Goal: Task Accomplishment & Management: Use online tool/utility

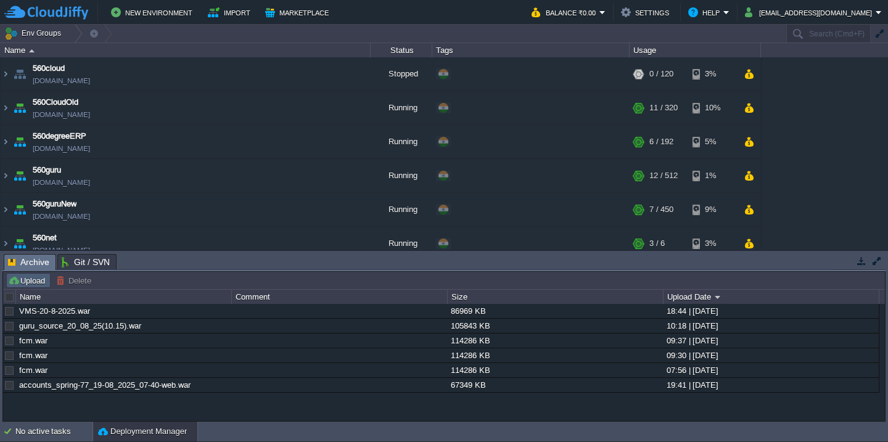
click at [38, 283] on button "Upload" at bounding box center [28, 280] width 41 height 11
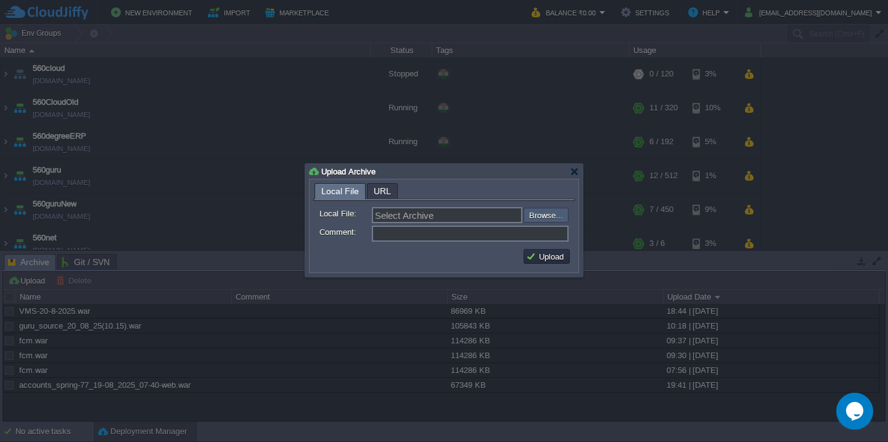
click at [542, 218] on input "file" at bounding box center [491, 215] width 156 height 15
type input "C:\fakepath\accounts_spring-78_20-08_2025_07-40-web.war"
type input "accounts_spring-78_20-08_2025_07-40-web.war"
click at [546, 257] on button "Upload" at bounding box center [546, 256] width 41 height 11
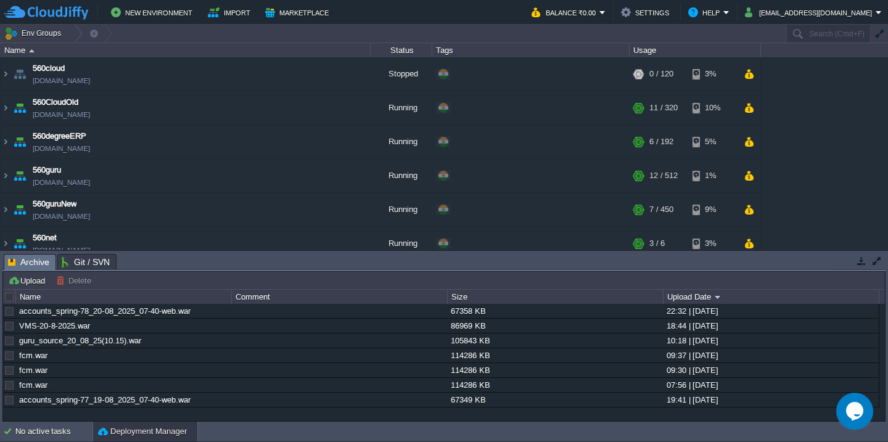
click at [9, 298] on div at bounding box center [9, 297] width 11 height 11
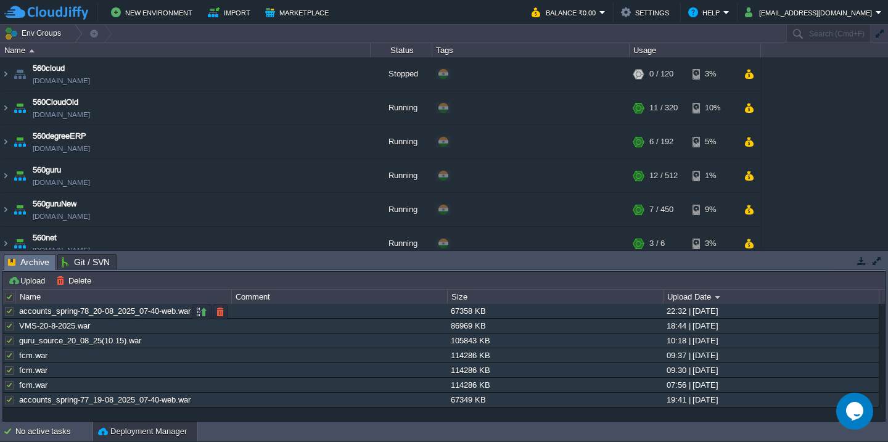
click at [9, 316] on div at bounding box center [9, 311] width 11 height 11
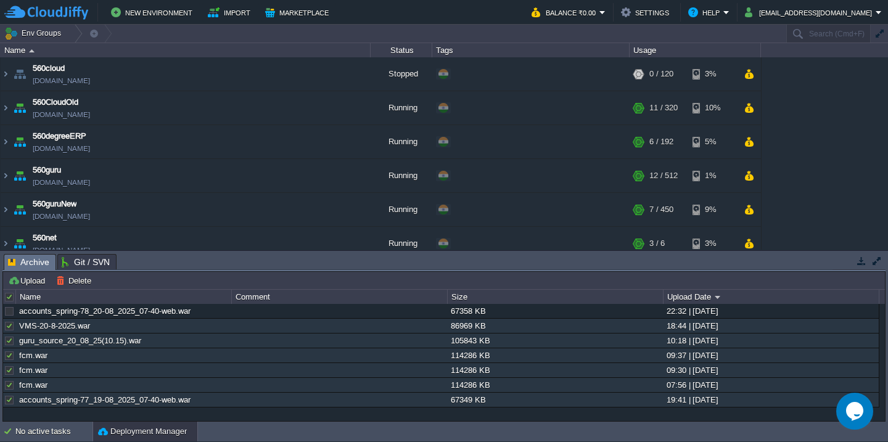
click at [77, 289] on div "Upload [PERSON_NAME] to ..." at bounding box center [444, 281] width 882 height 18
click at [91, 279] on button "Delete" at bounding box center [75, 280] width 39 height 11
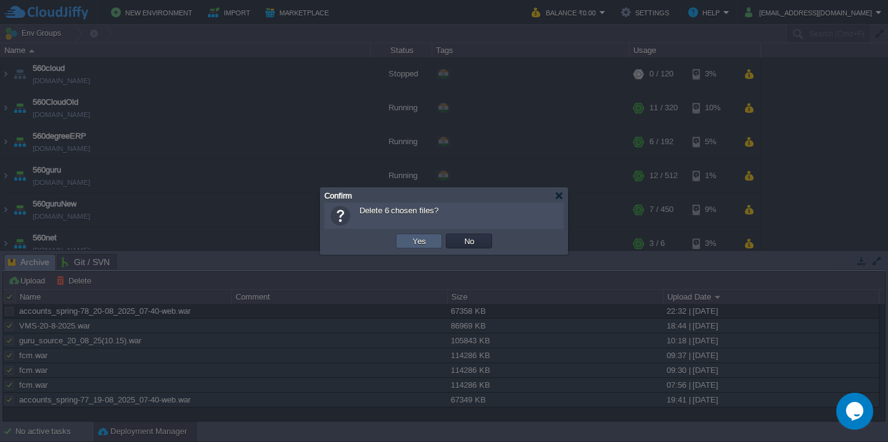
click at [420, 241] on button "Yes" at bounding box center [419, 241] width 21 height 11
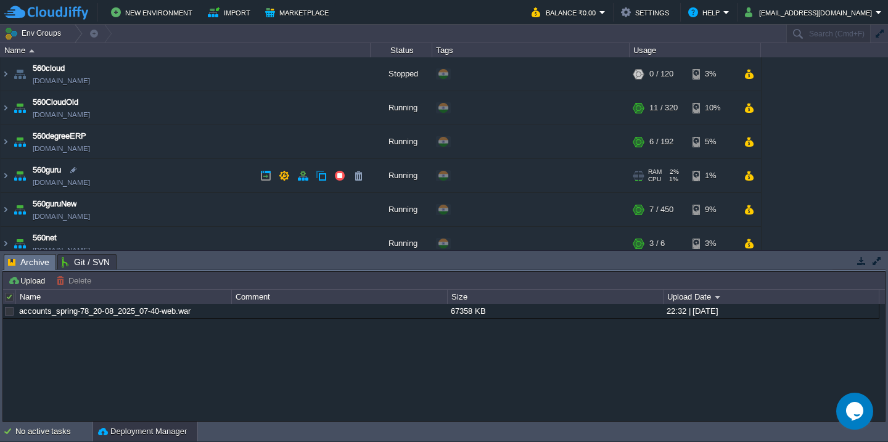
scroll to position [656, 0]
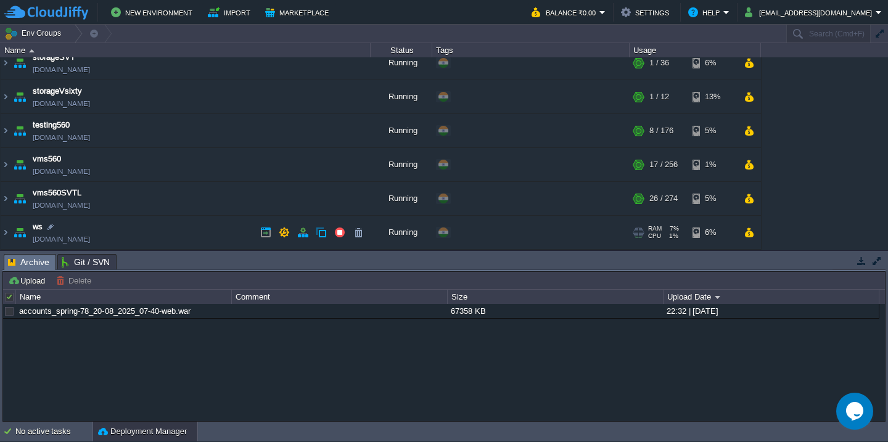
click at [200, 236] on td "ws [DOMAIN_NAME]" at bounding box center [186, 233] width 370 height 34
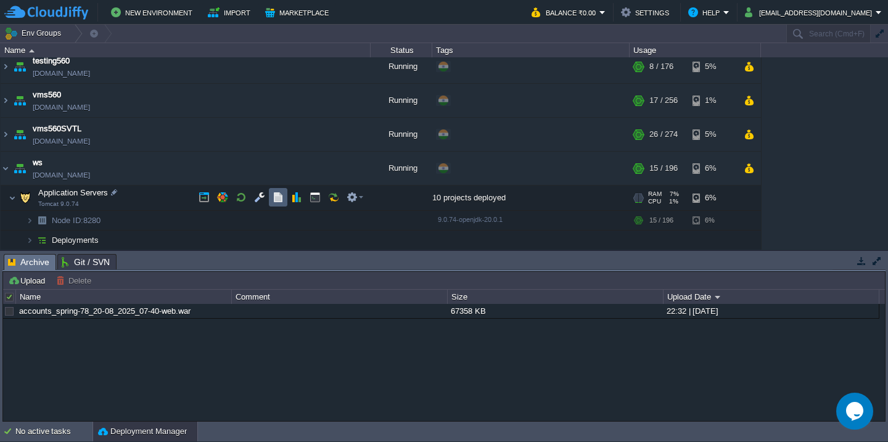
click at [282, 197] on button "button" at bounding box center [278, 197] width 11 height 11
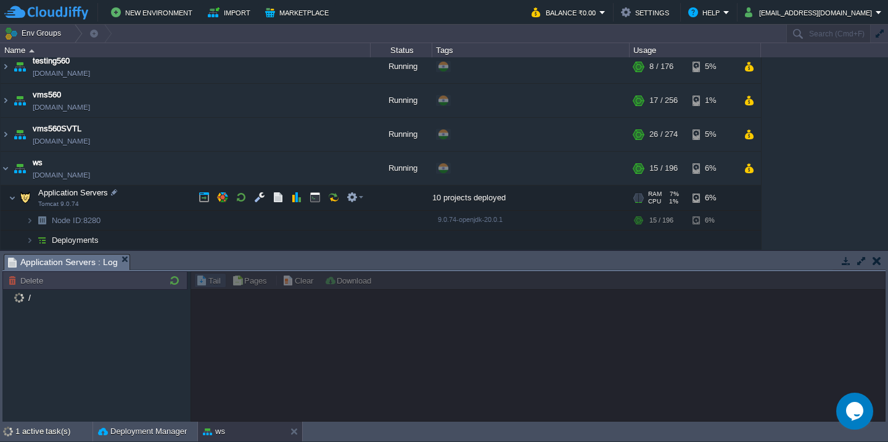
click at [154, 192] on td "Application Servers Tomcat 9.0.74" at bounding box center [186, 198] width 370 height 25
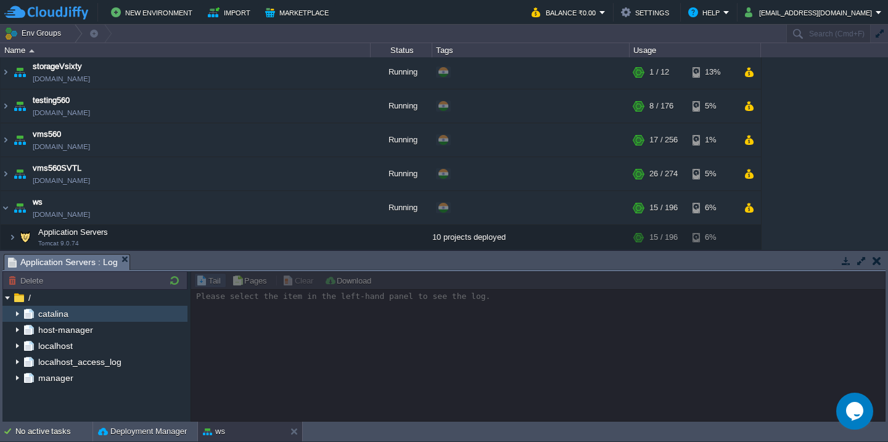
click at [12, 313] on img at bounding box center [17, 314] width 10 height 16
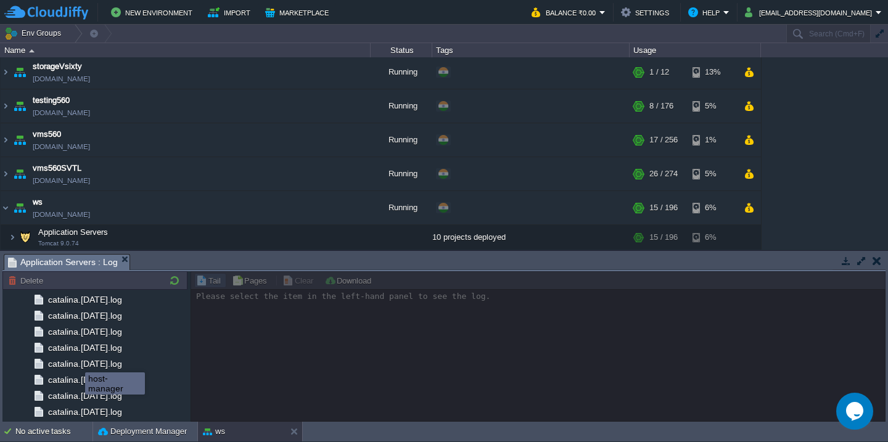
scroll to position [1440, 0]
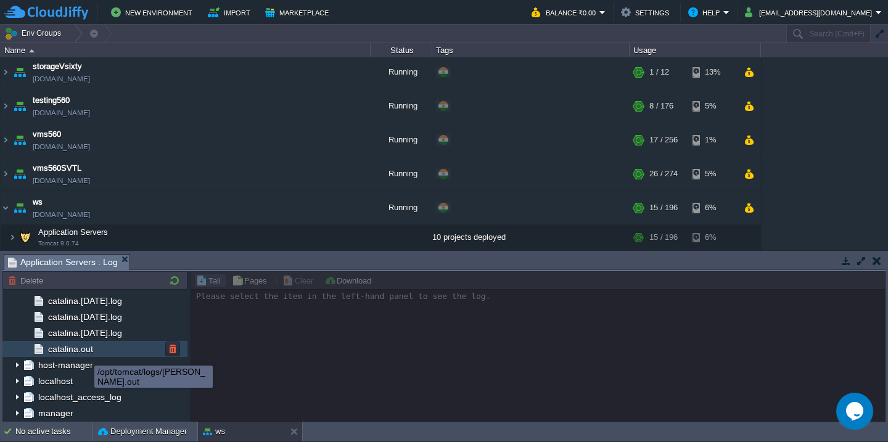
click at [91, 349] on span "catalina.out" at bounding box center [70, 349] width 49 height 11
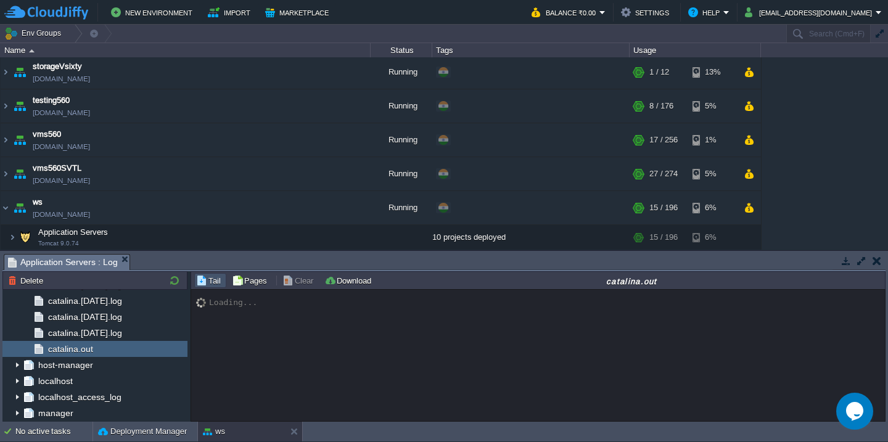
scroll to position [17133, 0]
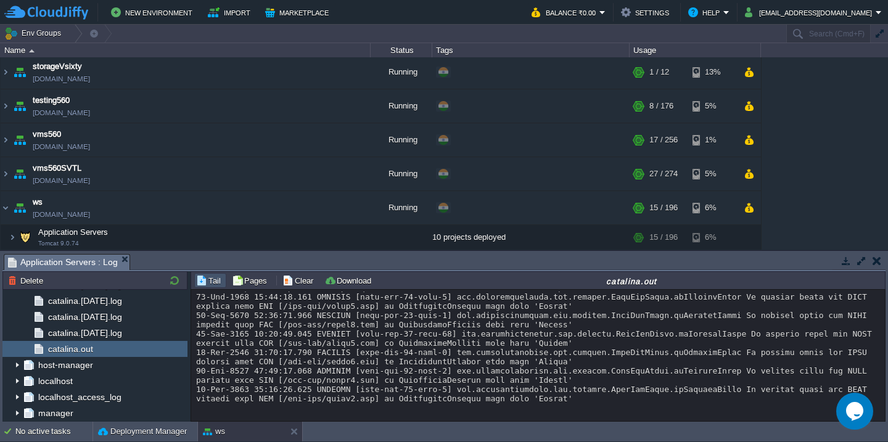
click at [298, 279] on button "Clear" at bounding box center [299, 280] width 35 height 11
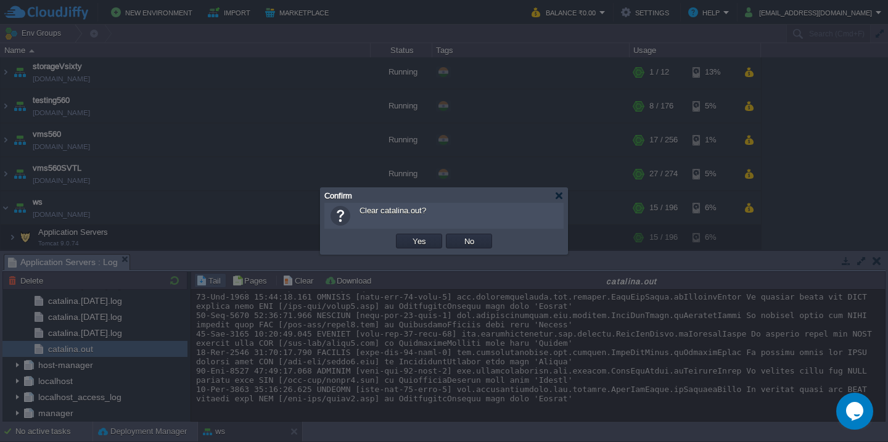
click at [409, 236] on button "Yes" at bounding box center [419, 241] width 21 height 11
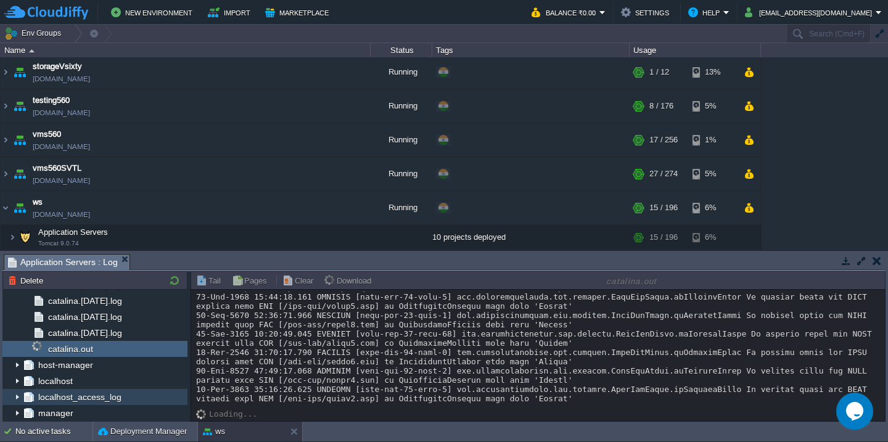
click at [15, 393] on img at bounding box center [17, 397] width 10 height 16
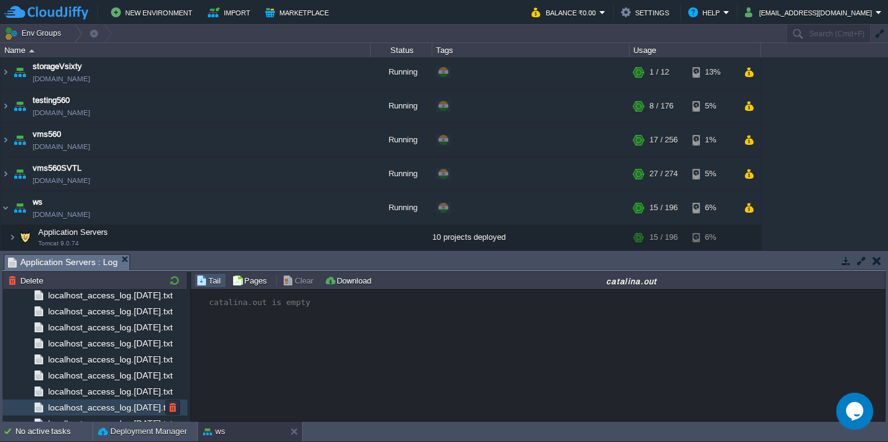
scroll to position [3978, 0]
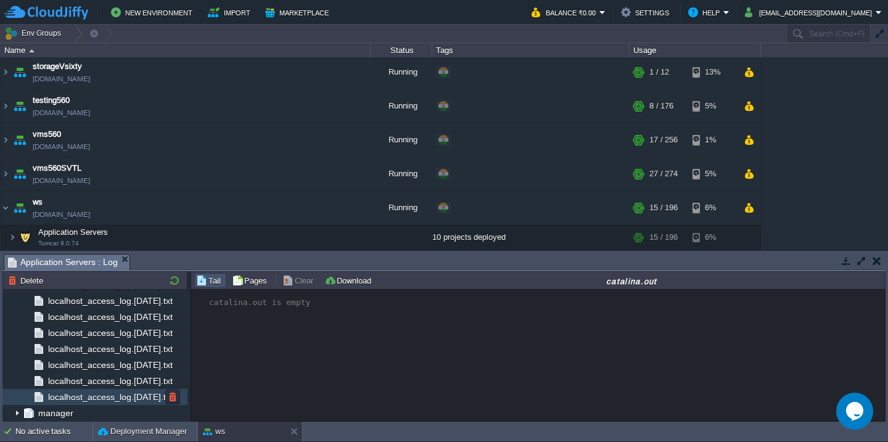
click at [111, 395] on span "localhost_access_log.[DATE].txt" at bounding box center [110, 397] width 129 height 11
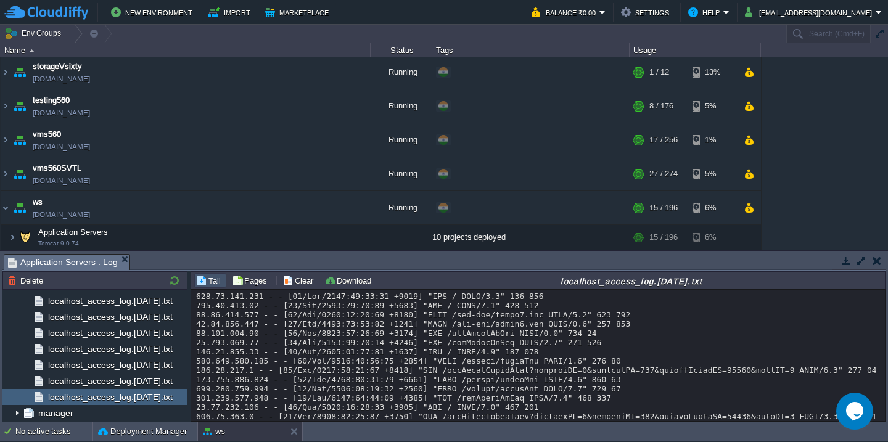
scroll to position [10167, 0]
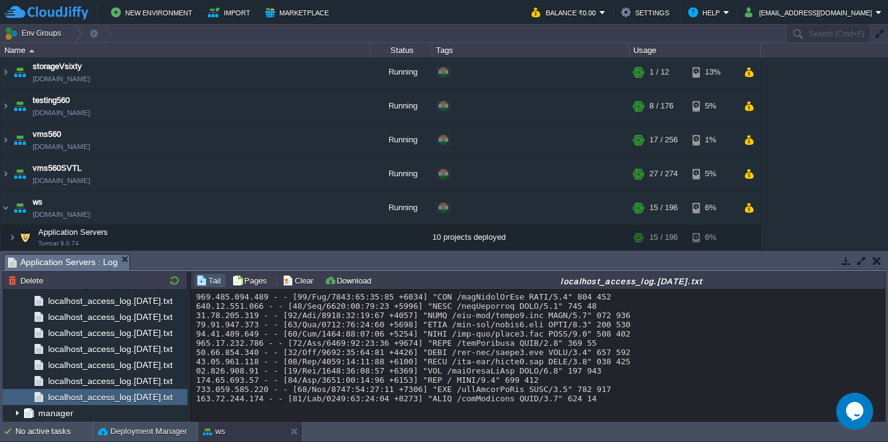
click at [290, 284] on button "Clear" at bounding box center [299, 280] width 35 height 11
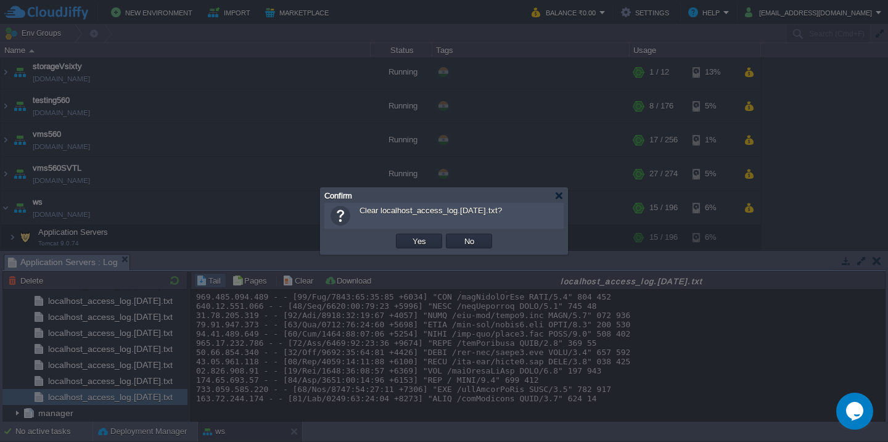
click at [409, 236] on button "Yes" at bounding box center [419, 241] width 21 height 11
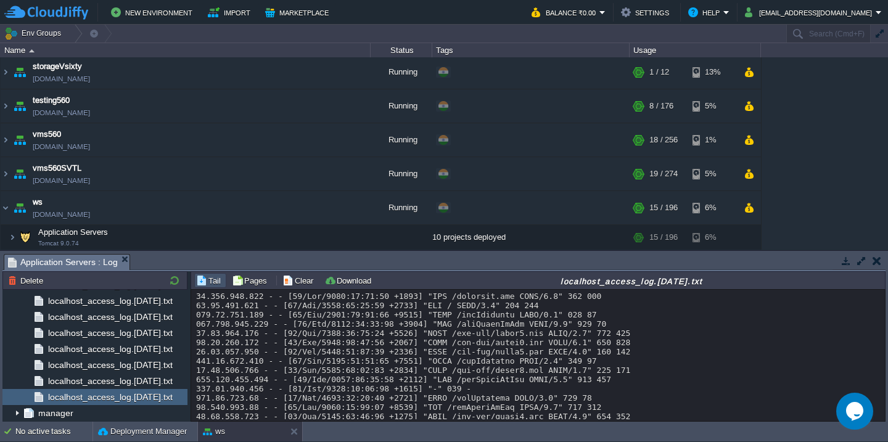
scroll to position [120, 0]
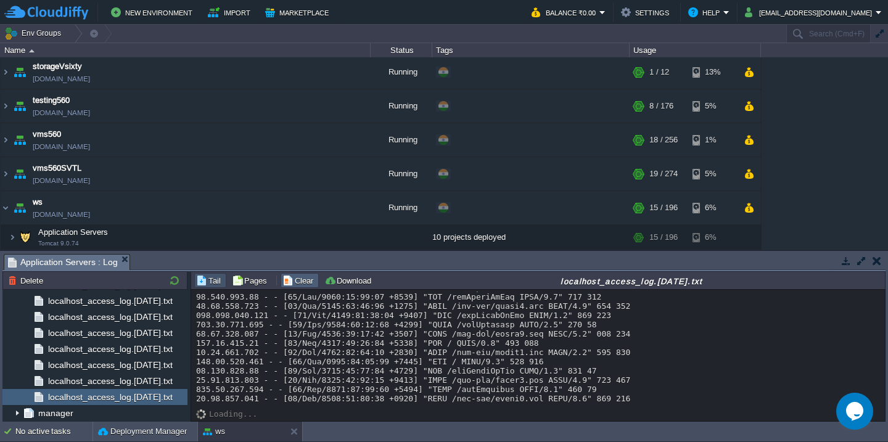
click at [299, 279] on button "Clear" at bounding box center [299, 280] width 35 height 11
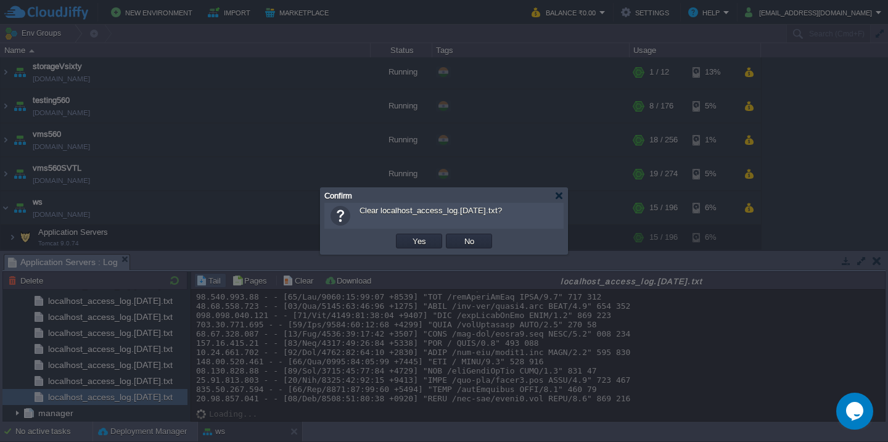
click at [409, 236] on button "Yes" at bounding box center [419, 241] width 21 height 11
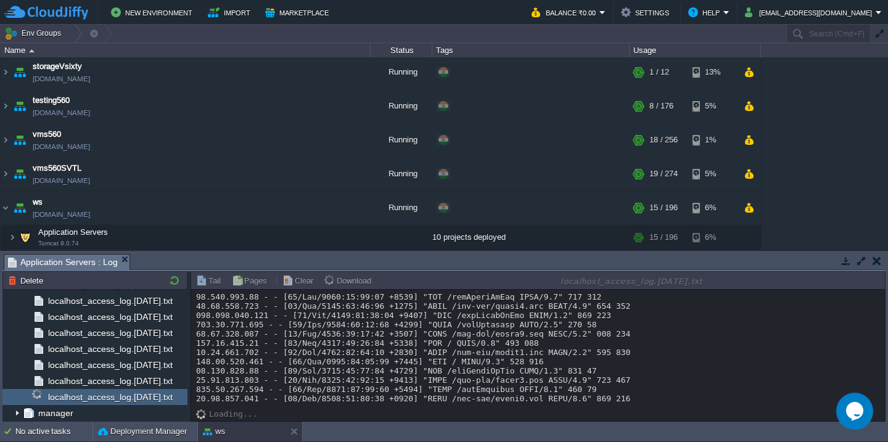
scroll to position [0, 0]
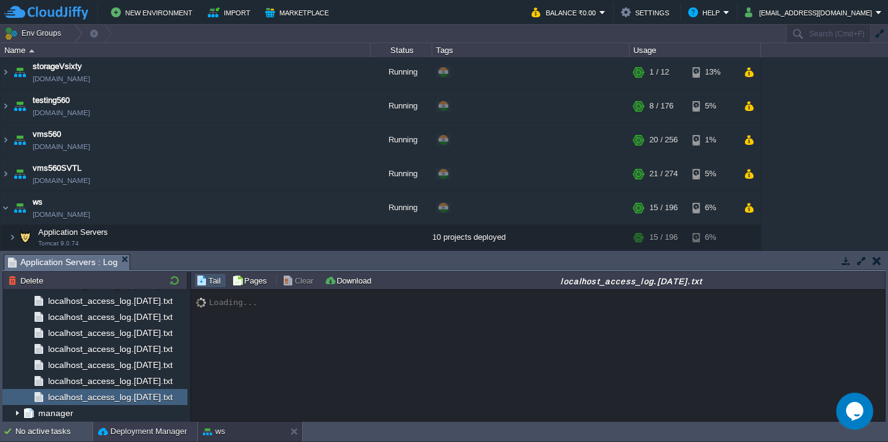
click at [121, 436] on button "Deployment Manager" at bounding box center [142, 432] width 89 height 12
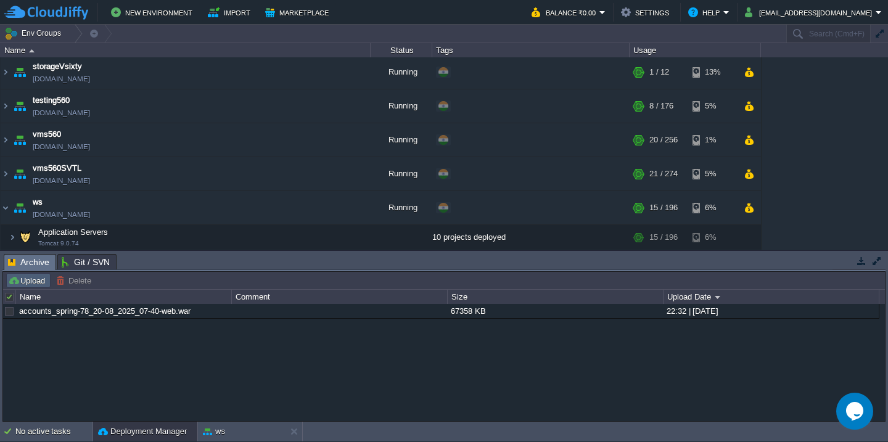
click at [21, 281] on button "Upload" at bounding box center [28, 280] width 41 height 11
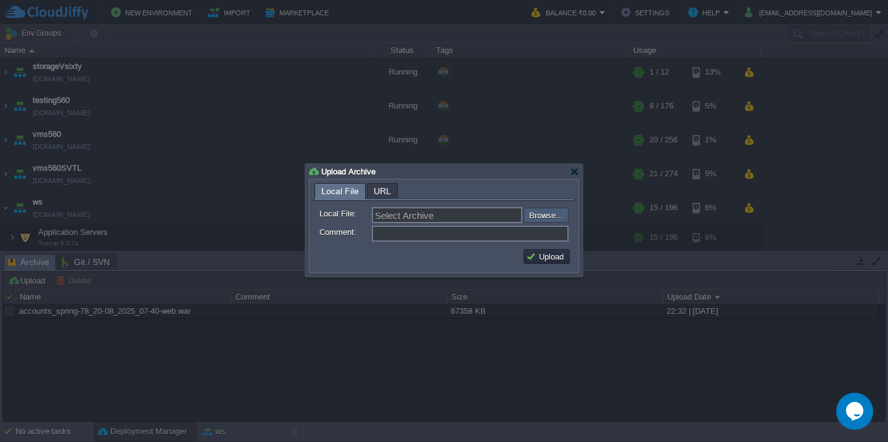
click at [549, 221] on input "file" at bounding box center [491, 215] width 156 height 15
type input "C:\fakepath\HRMS_20-08-2025-19_30.war"
type input "HRMS_20-08-2025-19_30.war"
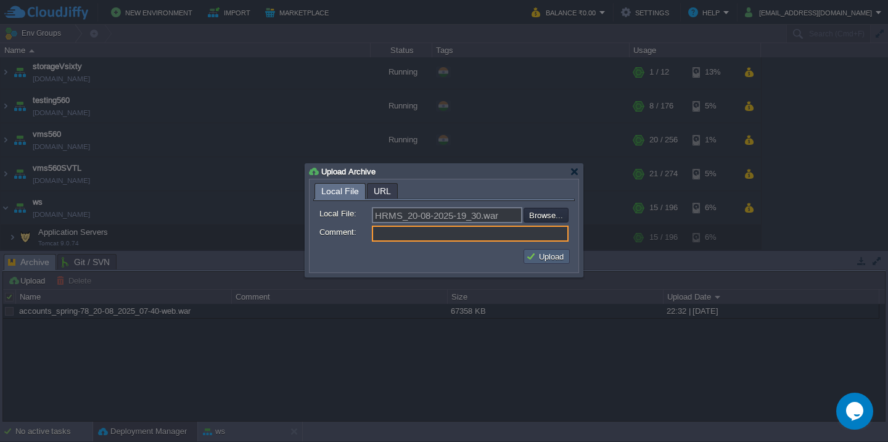
click at [543, 261] on button "Upload" at bounding box center [546, 256] width 41 height 11
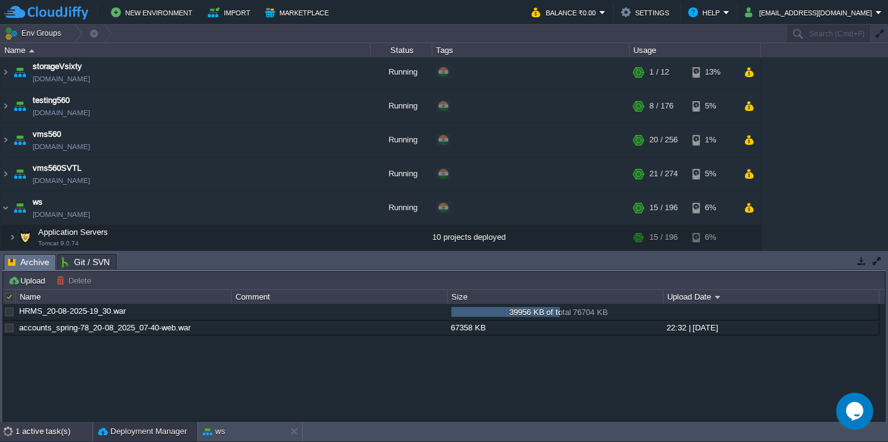
click at [31, 427] on div "1 active task(s)" at bounding box center [53, 432] width 77 height 20
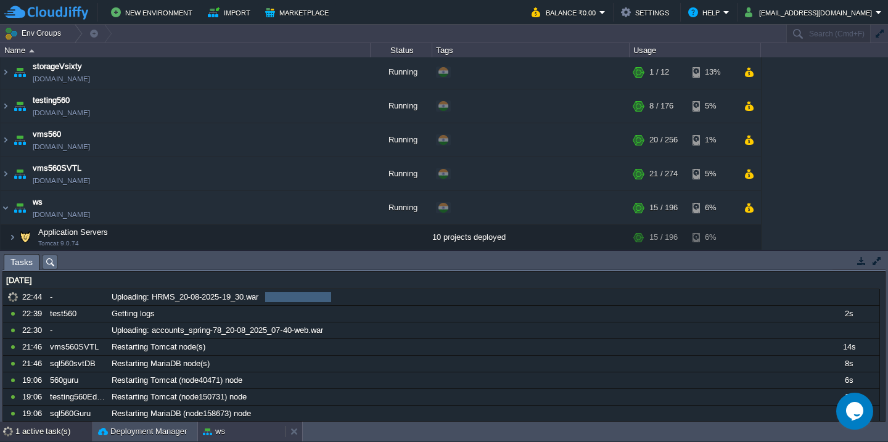
click at [225, 437] on div "ws" at bounding box center [242, 432] width 88 height 20
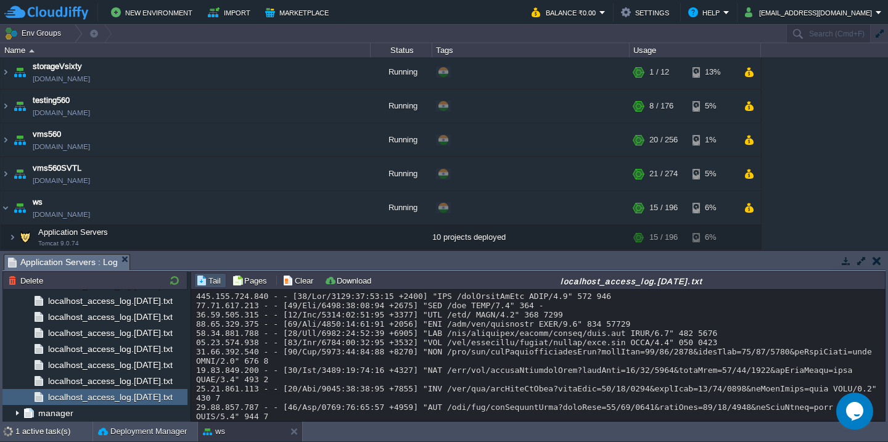
click at [344, 409] on div at bounding box center [538, 417] width 684 height 250
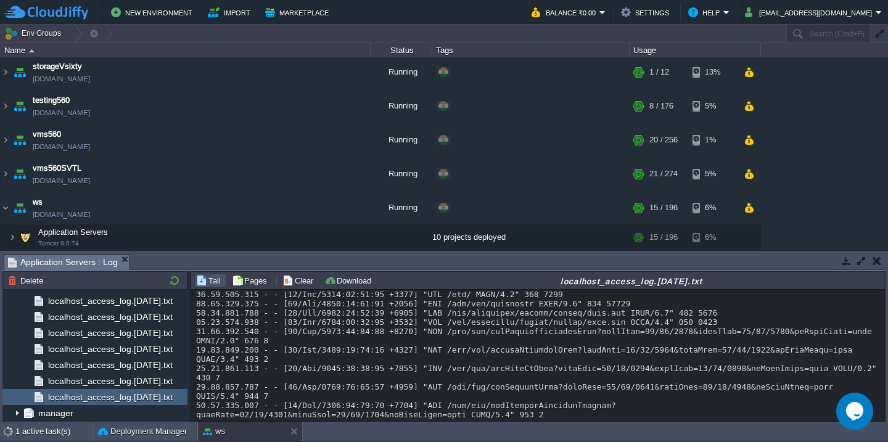
scroll to position [23, 0]
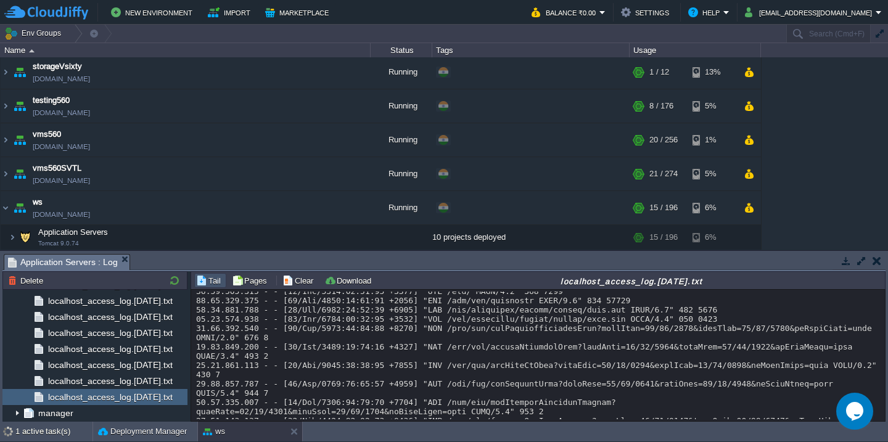
click at [861, 260] on button "button" at bounding box center [861, 260] width 11 height 11
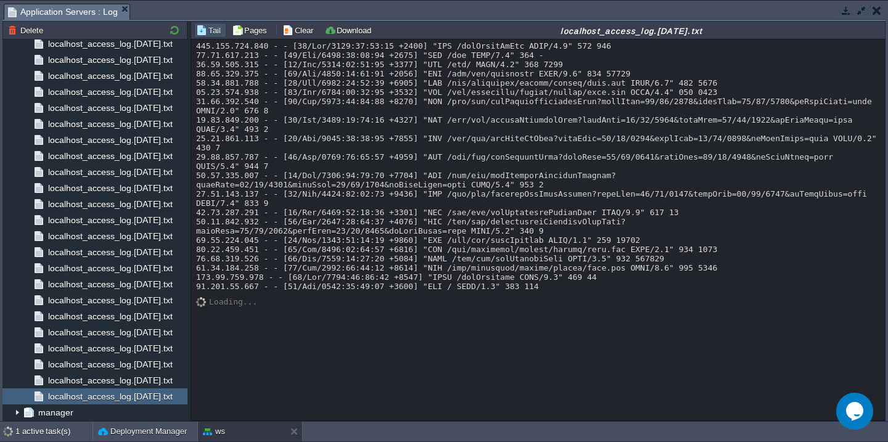
scroll to position [0, 0]
click at [299, 35] on button "Clear" at bounding box center [299, 30] width 35 height 11
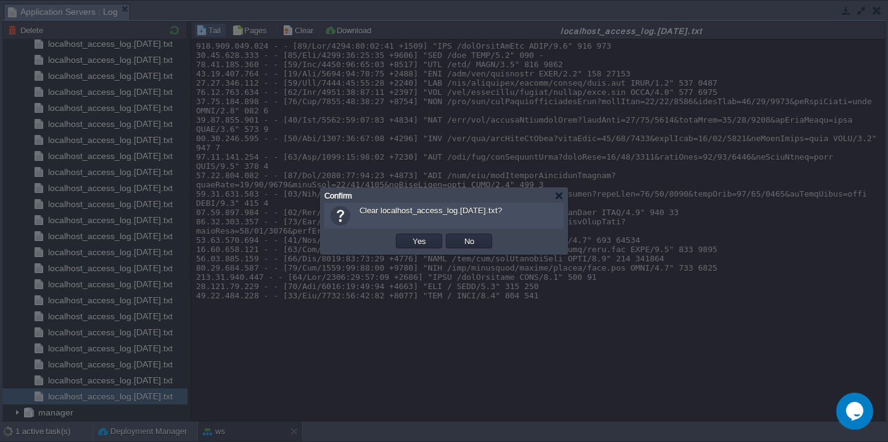
click at [409, 236] on button "Yes" at bounding box center [419, 241] width 21 height 11
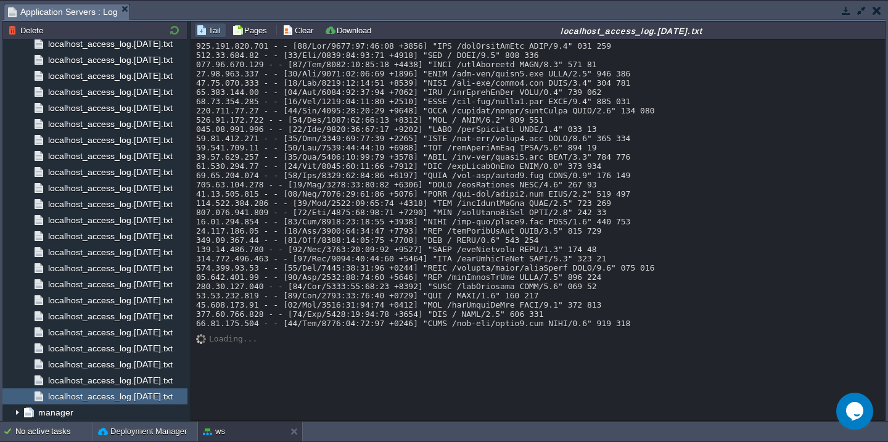
click at [863, 8] on button "button" at bounding box center [861, 10] width 11 height 11
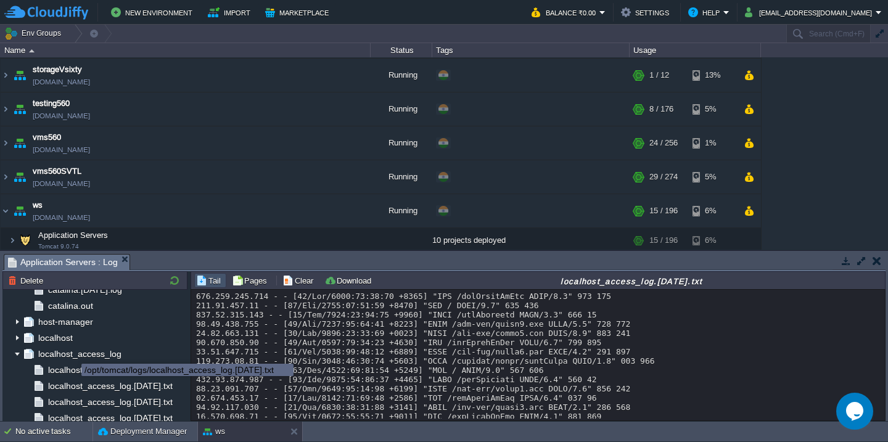
scroll to position [1481, 0]
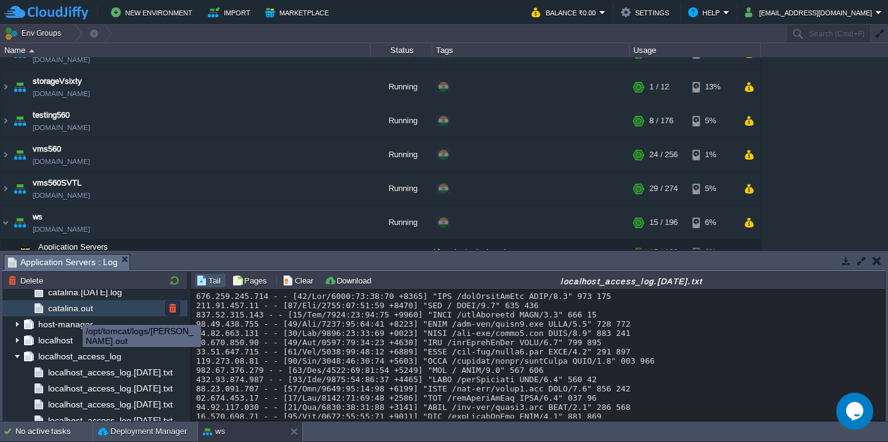
click at [74, 306] on span "catalina.out" at bounding box center [70, 308] width 49 height 11
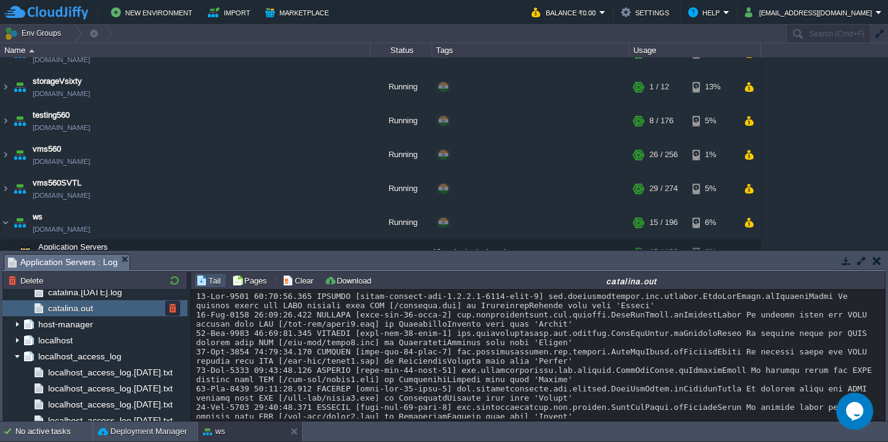
scroll to position [352, 0]
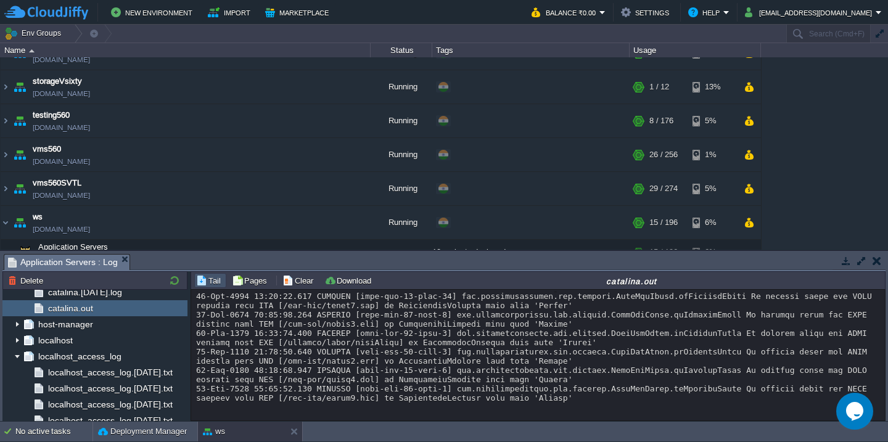
click at [862, 261] on button "button" at bounding box center [861, 260] width 11 height 11
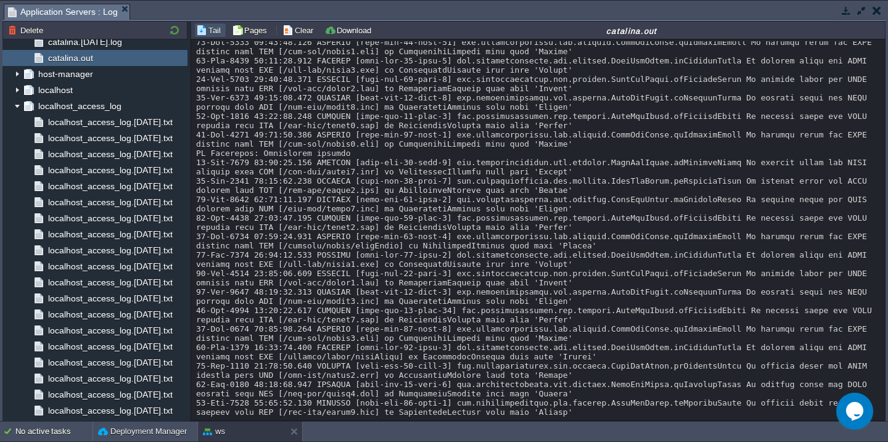
scroll to position [101, 0]
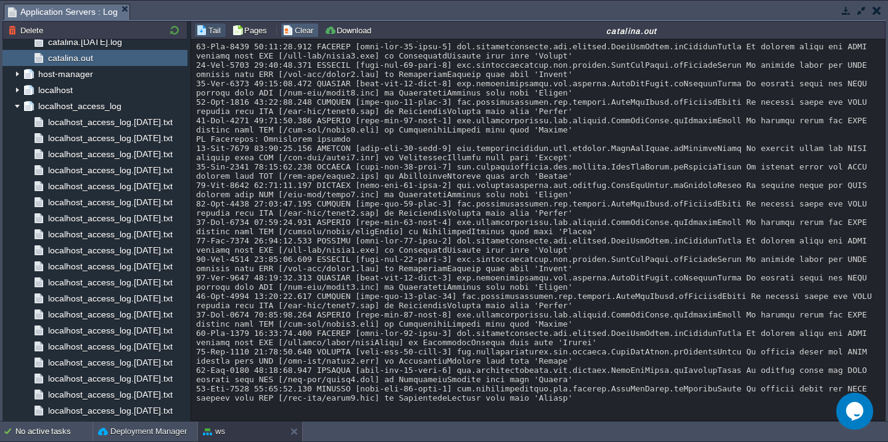
click at [302, 34] on button "Clear" at bounding box center [299, 30] width 35 height 11
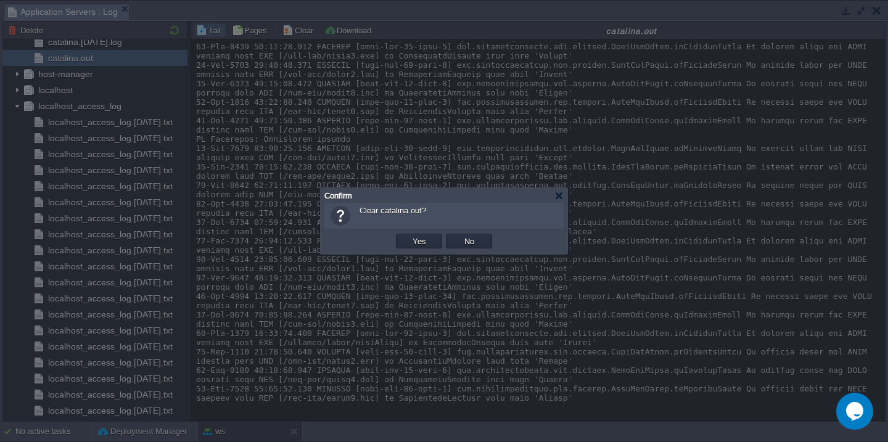
click at [409, 236] on button "Yes" at bounding box center [419, 241] width 21 height 11
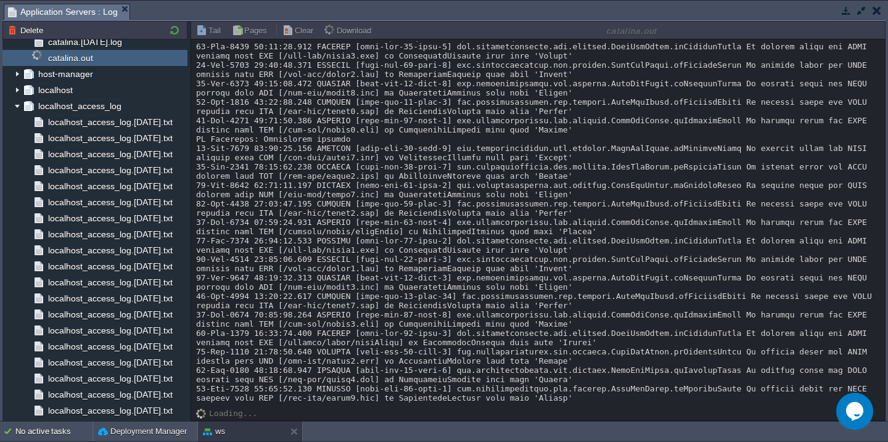
scroll to position [0, 0]
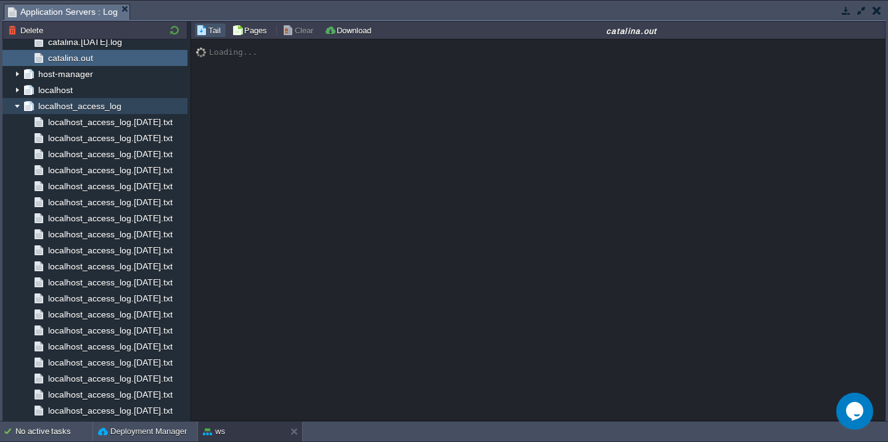
click at [18, 104] on img at bounding box center [17, 106] width 10 height 16
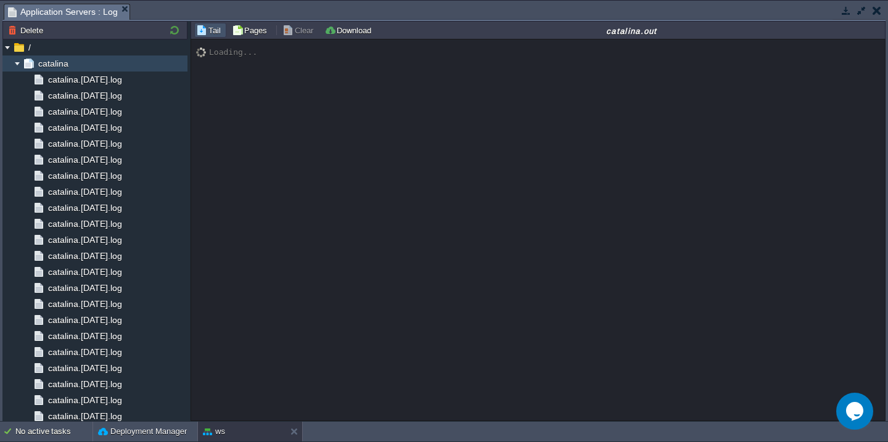
click at [15, 63] on img at bounding box center [17, 64] width 10 height 16
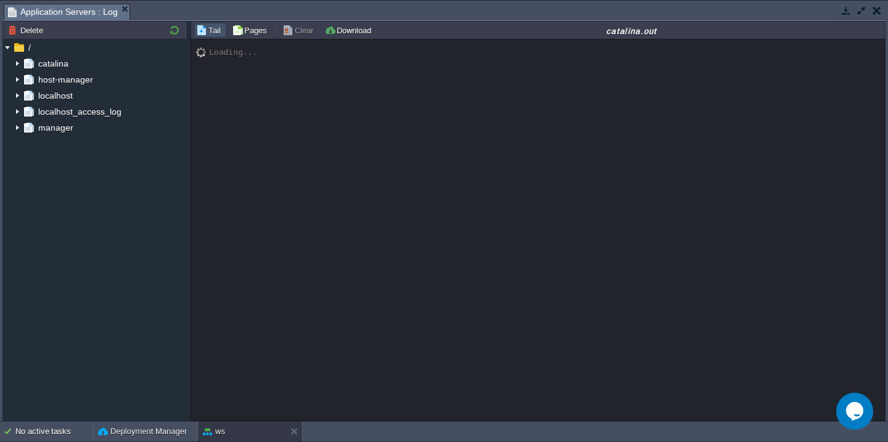
click at [860, 15] on button "button" at bounding box center [861, 10] width 11 height 11
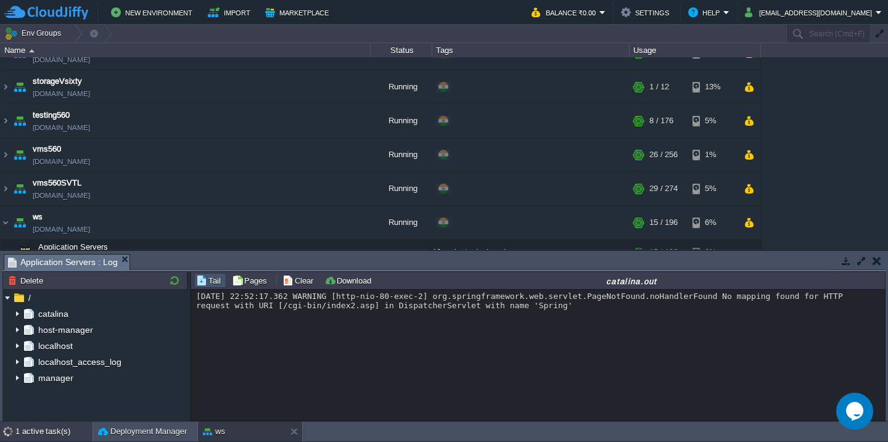
click at [37, 427] on div "1 active task(s)" at bounding box center [53, 432] width 77 height 20
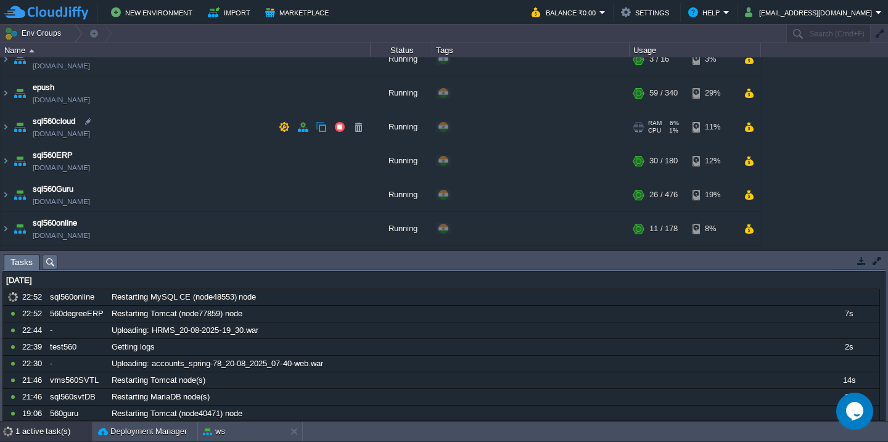
scroll to position [681, 0]
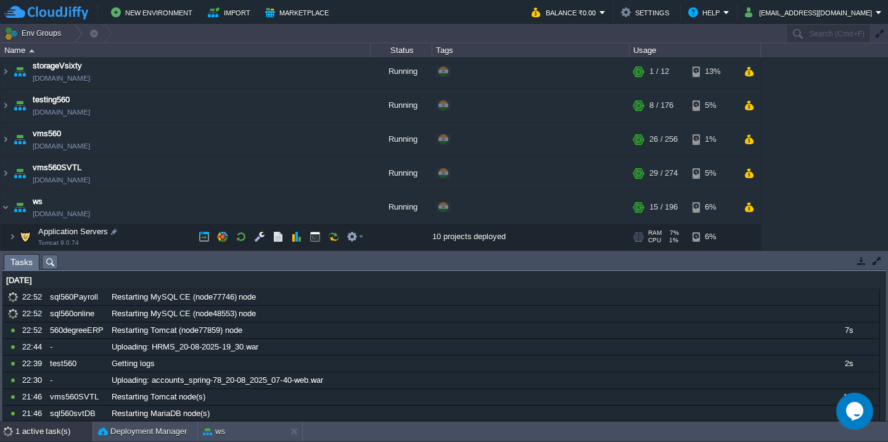
click at [160, 231] on td "Application Servers Tomcat 9.0.74" at bounding box center [186, 236] width 370 height 25
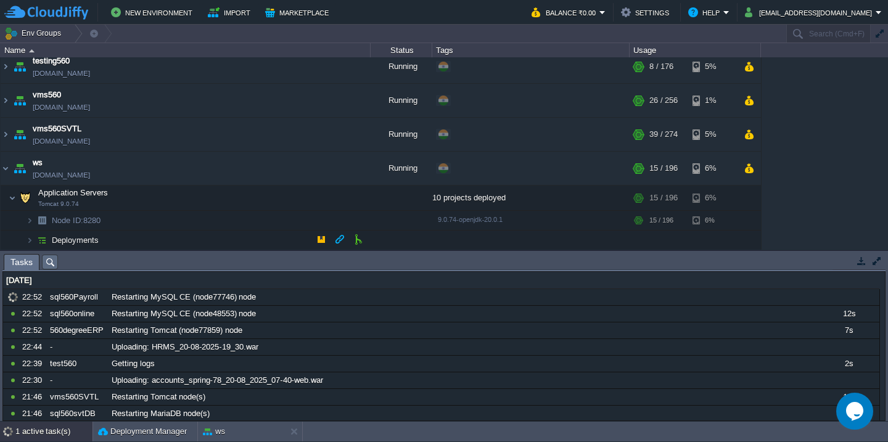
click at [152, 243] on td "Deployments" at bounding box center [186, 241] width 370 height 20
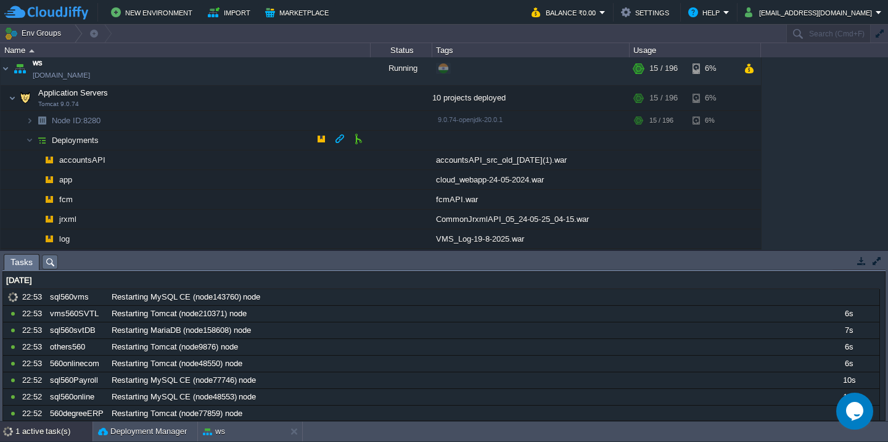
scroll to position [809, 0]
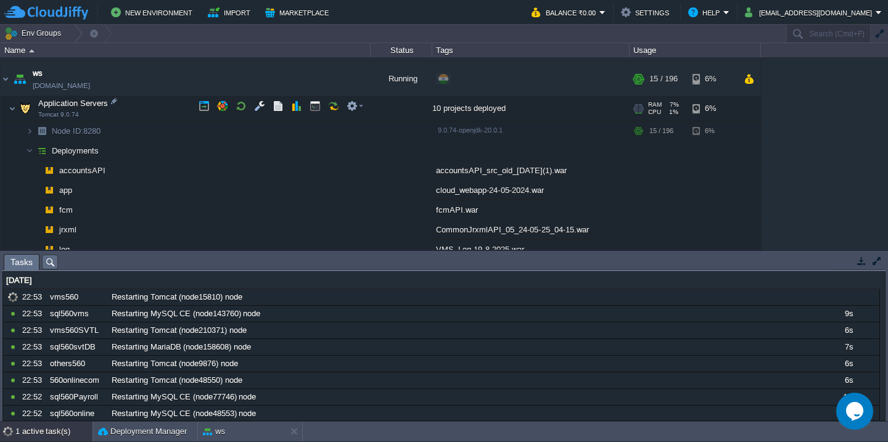
click at [142, 105] on td "Application Servers Tomcat 9.0.74" at bounding box center [186, 108] width 370 height 25
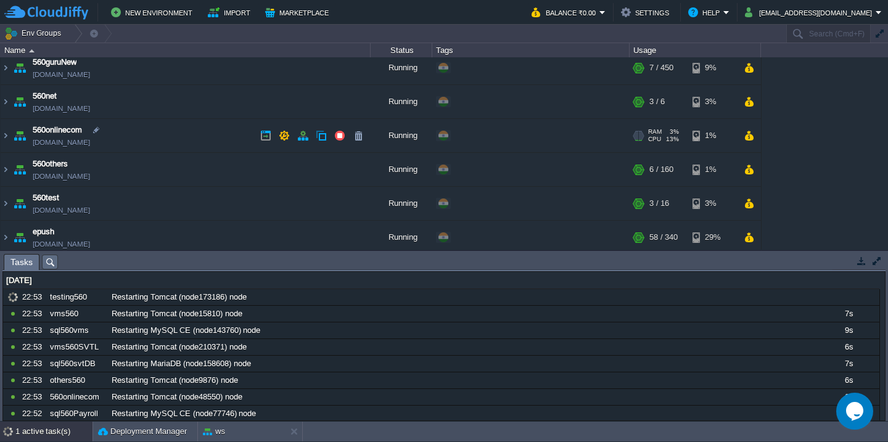
scroll to position [143, 0]
click at [150, 94] on td "560net [DOMAIN_NAME]" at bounding box center [186, 101] width 370 height 34
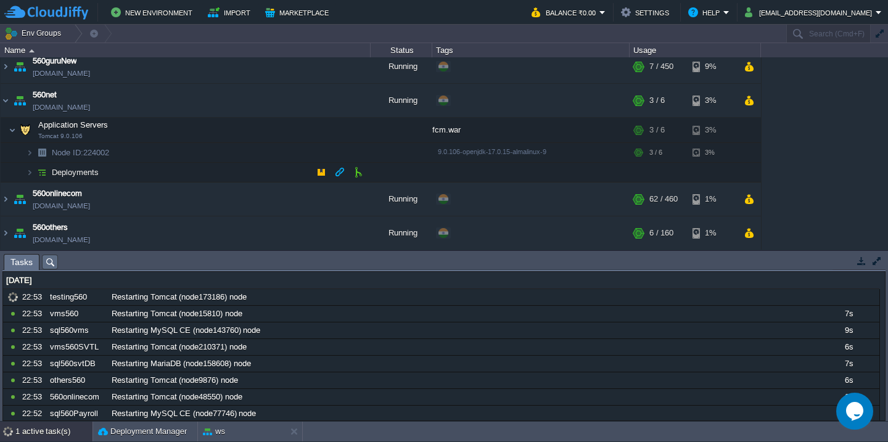
click at [146, 176] on td "Deployments" at bounding box center [186, 173] width 370 height 20
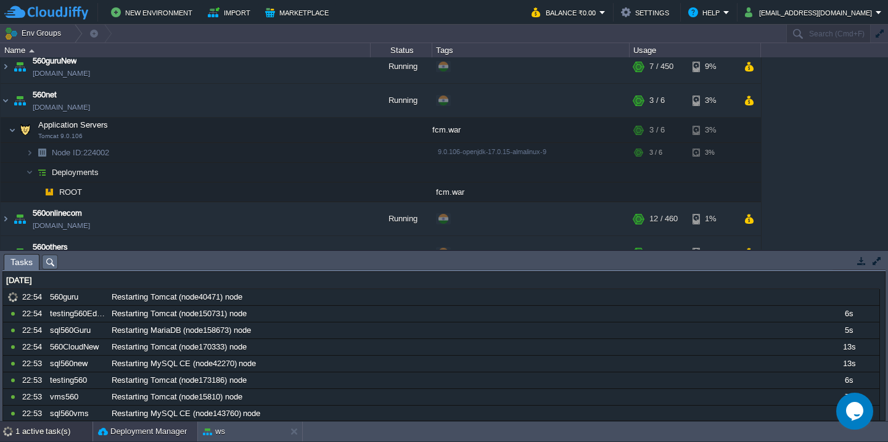
click at [122, 439] on div "Deployment Manager" at bounding box center [145, 432] width 104 height 20
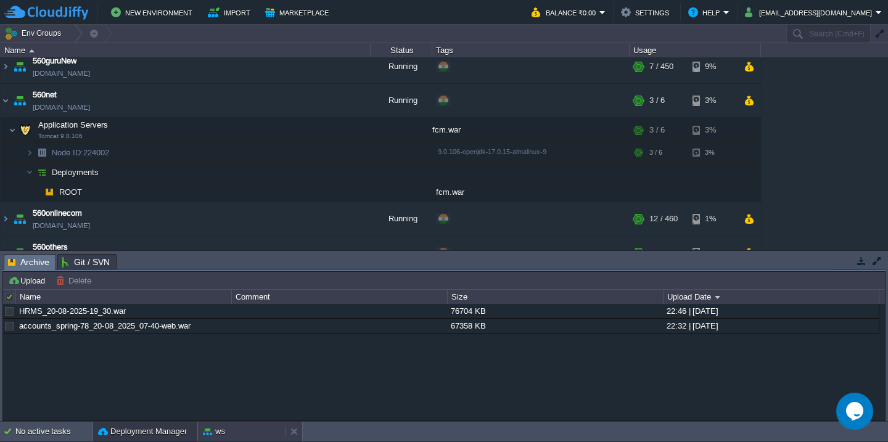
click at [228, 430] on div "ws" at bounding box center [242, 432] width 88 height 20
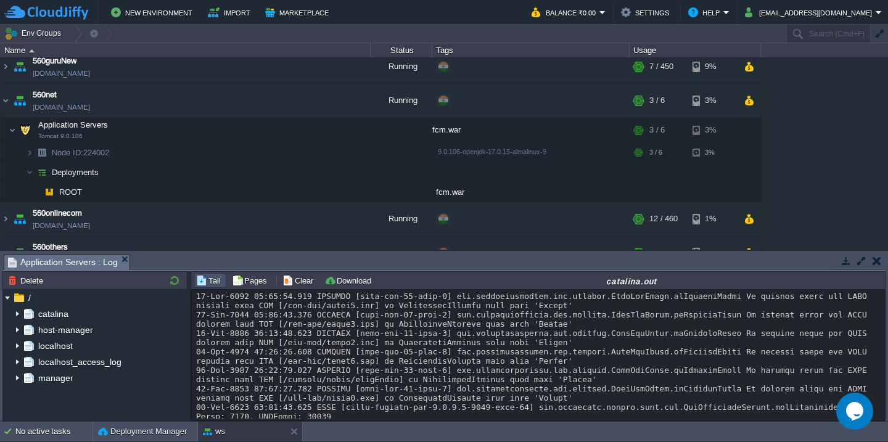
scroll to position [56, 0]
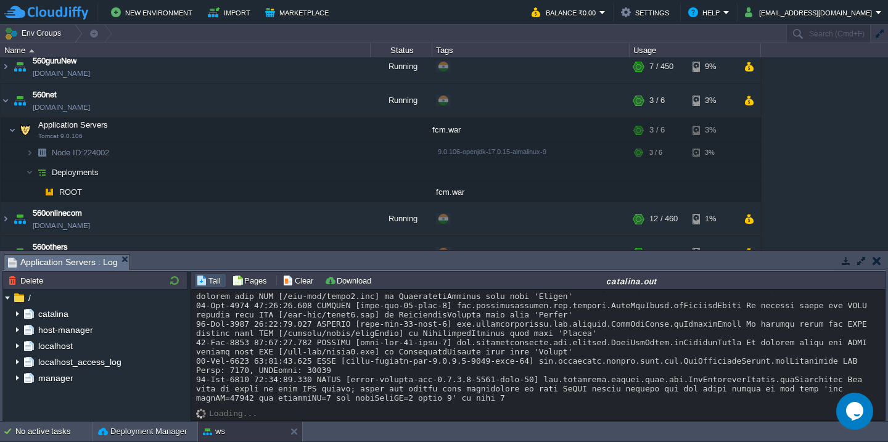
click at [353, 389] on div at bounding box center [538, 323] width 684 height 157
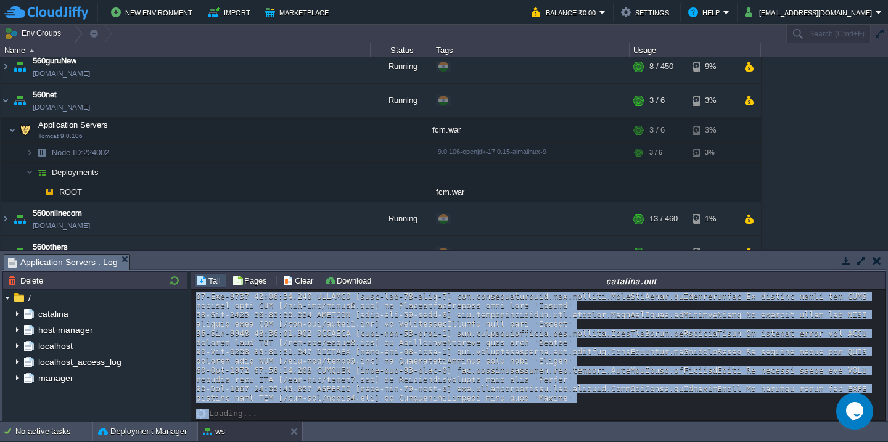
scroll to position [0, 0]
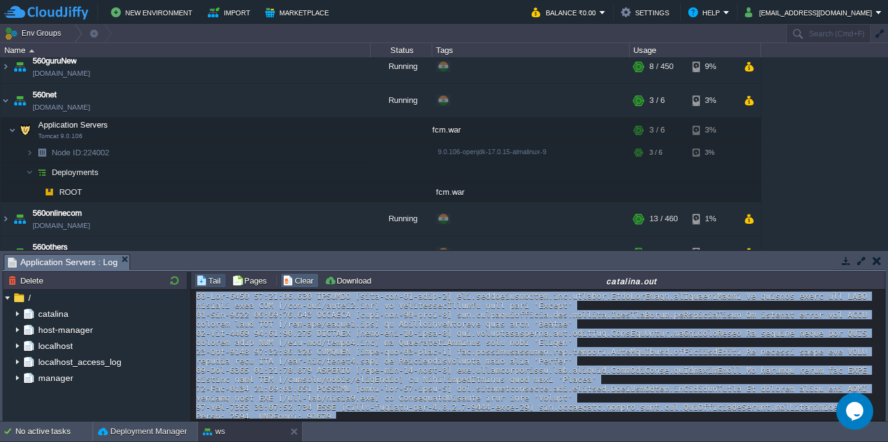
click at [290, 284] on button "Clear" at bounding box center [299, 280] width 35 height 11
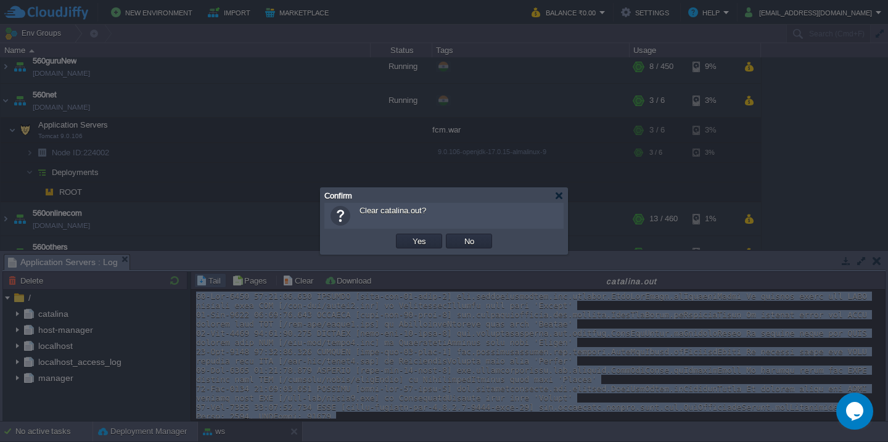
click at [409, 236] on button "Yes" at bounding box center [419, 241] width 21 height 11
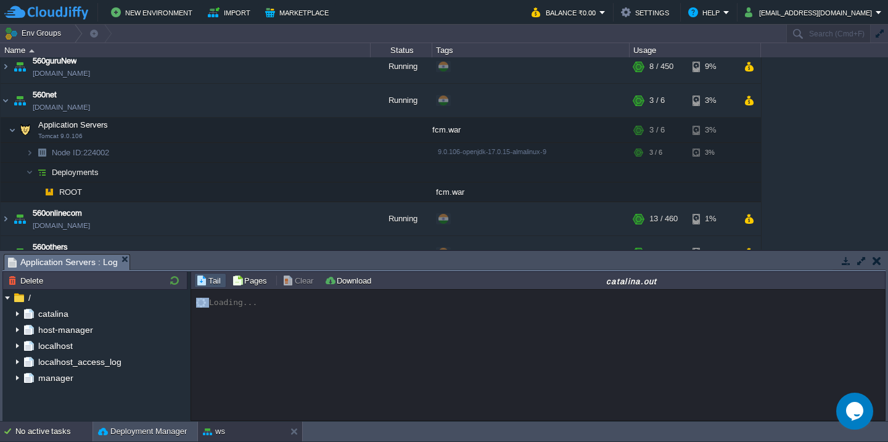
click at [56, 435] on div "No active tasks" at bounding box center [53, 432] width 77 height 20
